Goal: Information Seeking & Learning: Understand process/instructions

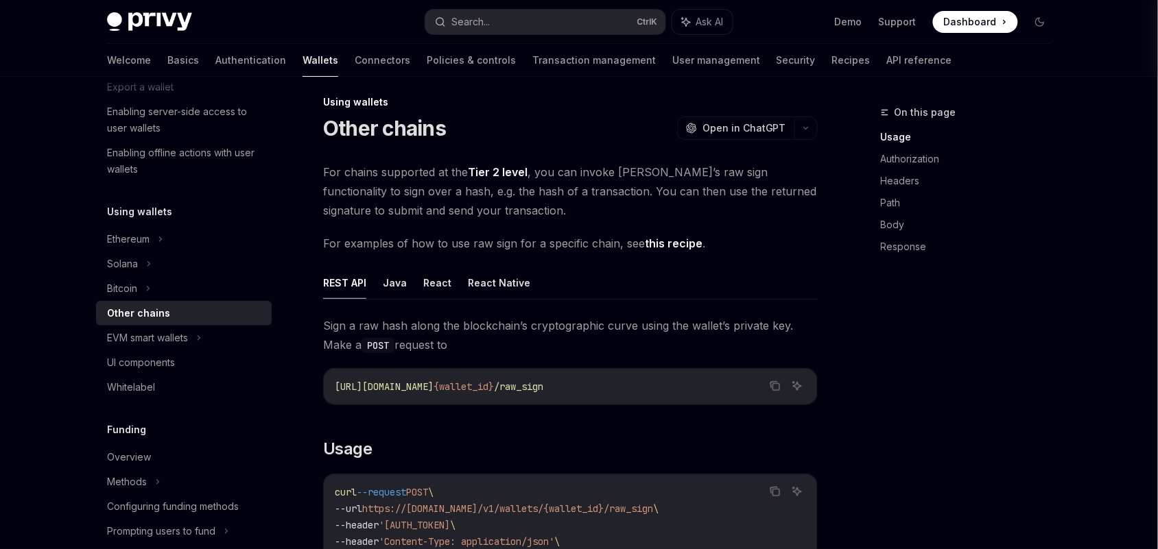
scroll to position [11, 0]
click at [450, 283] on ul "REST API Java React React Native" at bounding box center [570, 282] width 495 height 33
click at [437, 283] on button "React" at bounding box center [437, 282] width 28 height 32
type textarea "*"
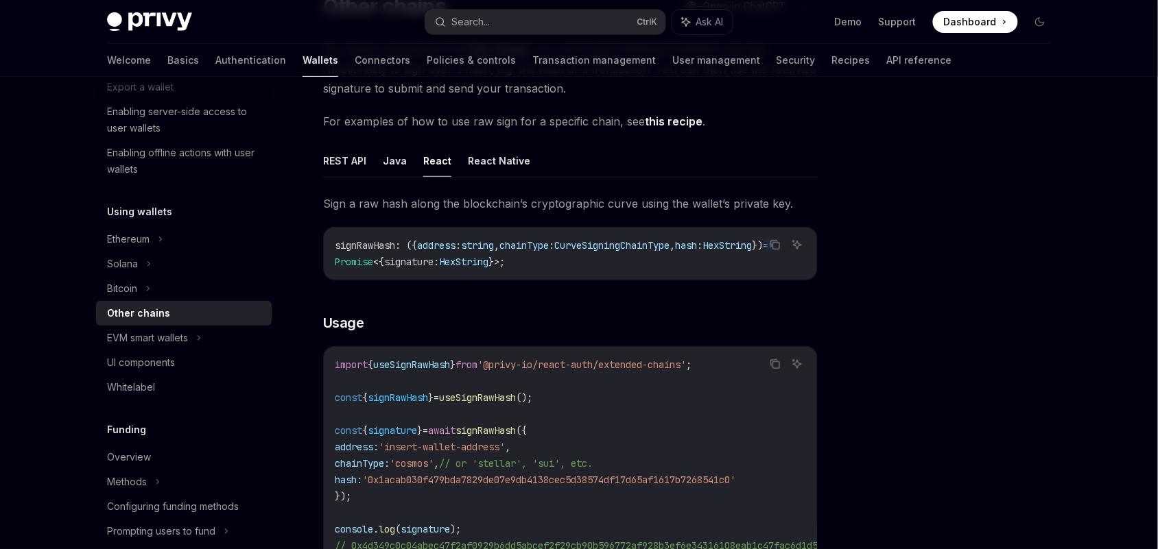
scroll to position [134, 0]
click at [776, 241] on icon "Copy the contents from the code block" at bounding box center [775, 243] width 11 height 11
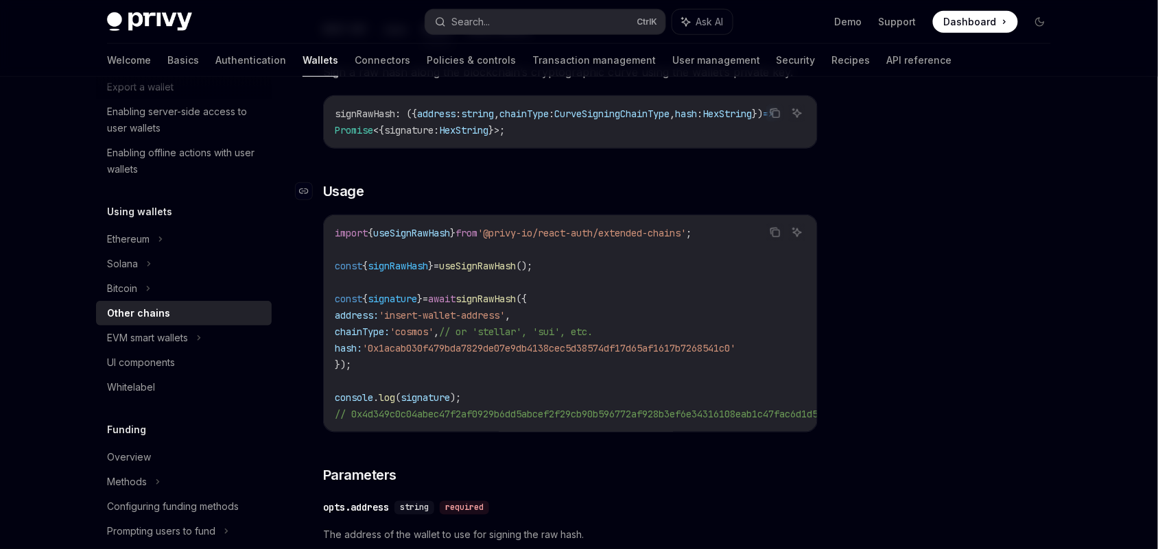
scroll to position [180, 0]
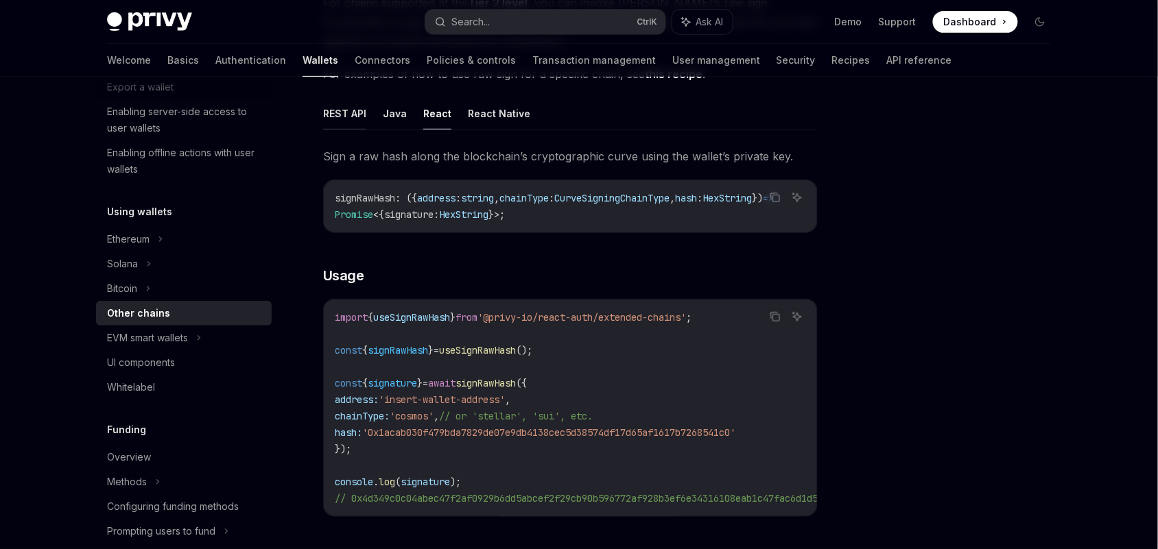
click at [347, 104] on button "REST API" at bounding box center [344, 113] width 43 height 32
type textarea "*"
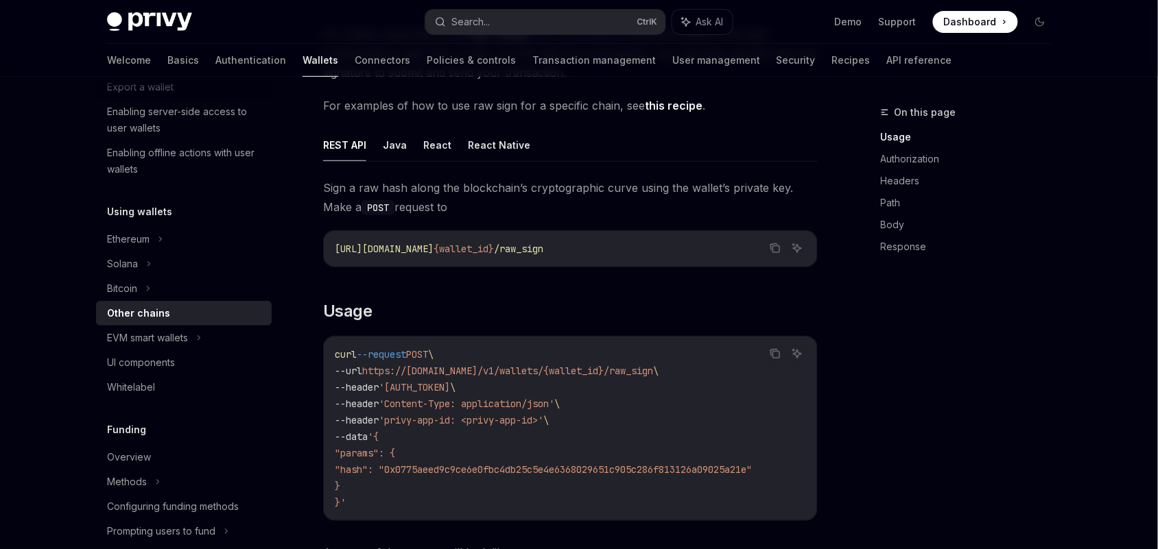
scroll to position [149, 0]
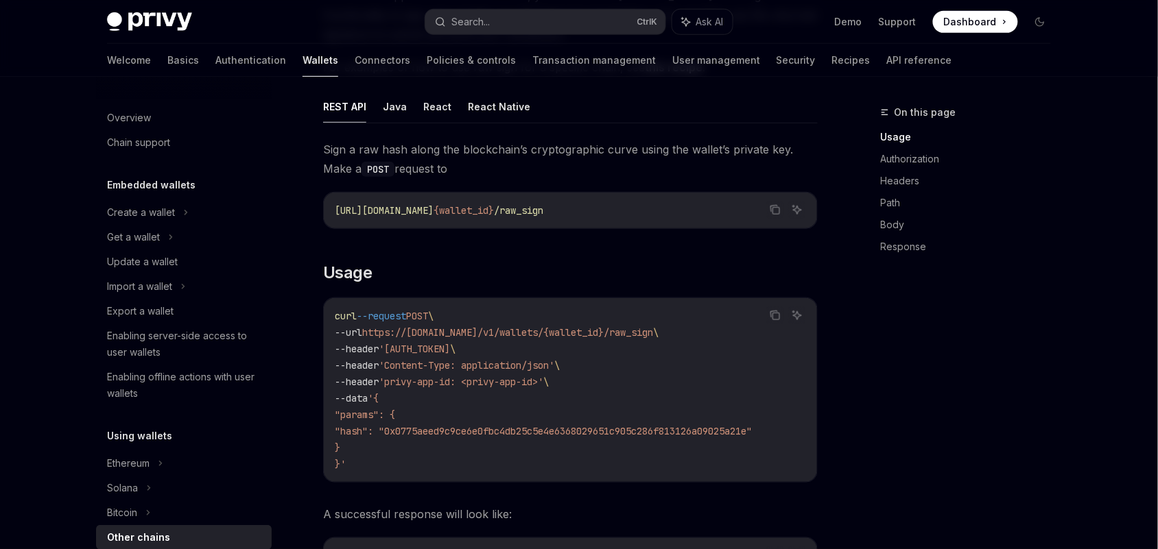
scroll to position [224, 0]
